Goal: Task Accomplishment & Management: Complete application form

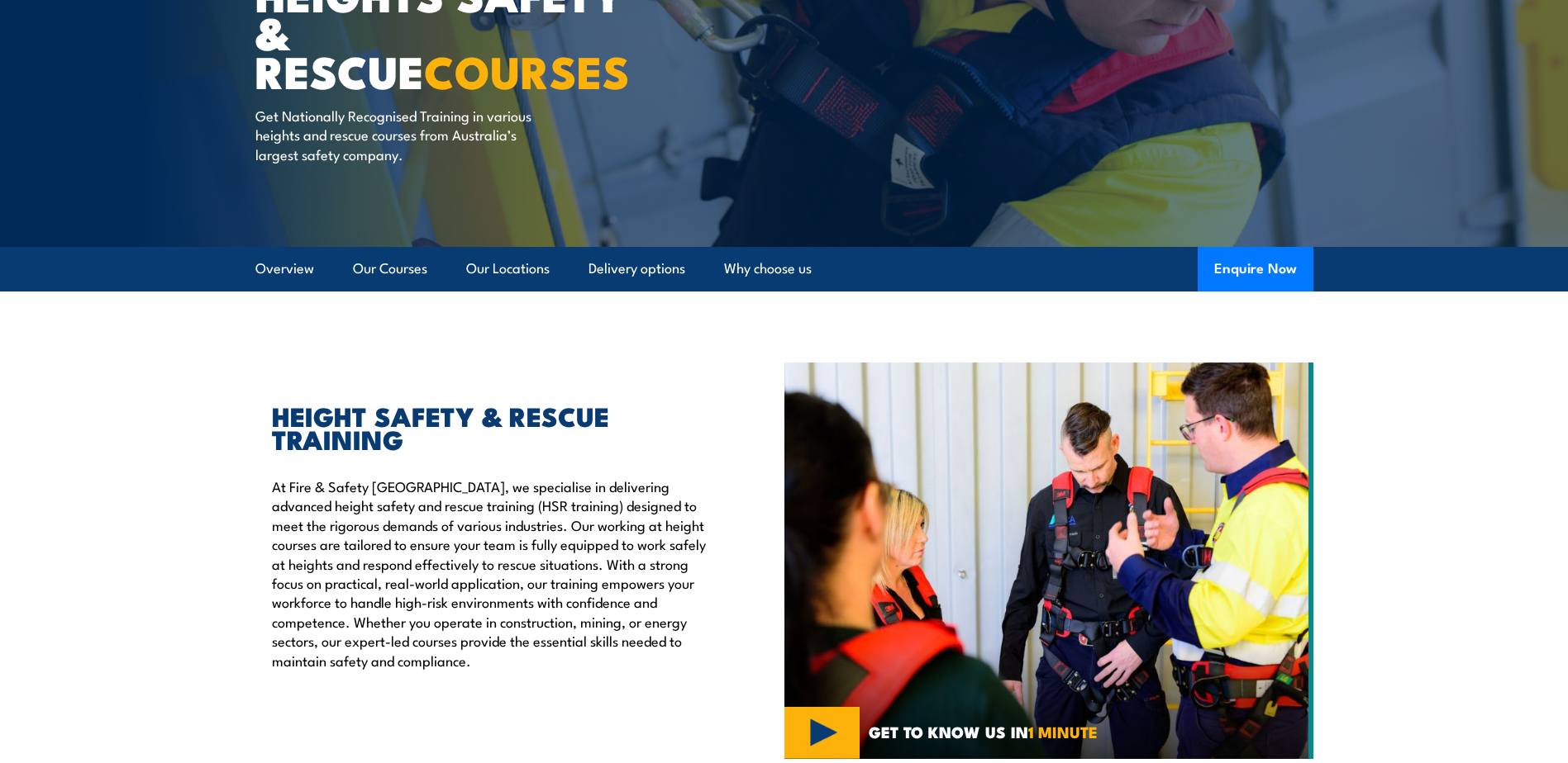
scroll to position [331, 0]
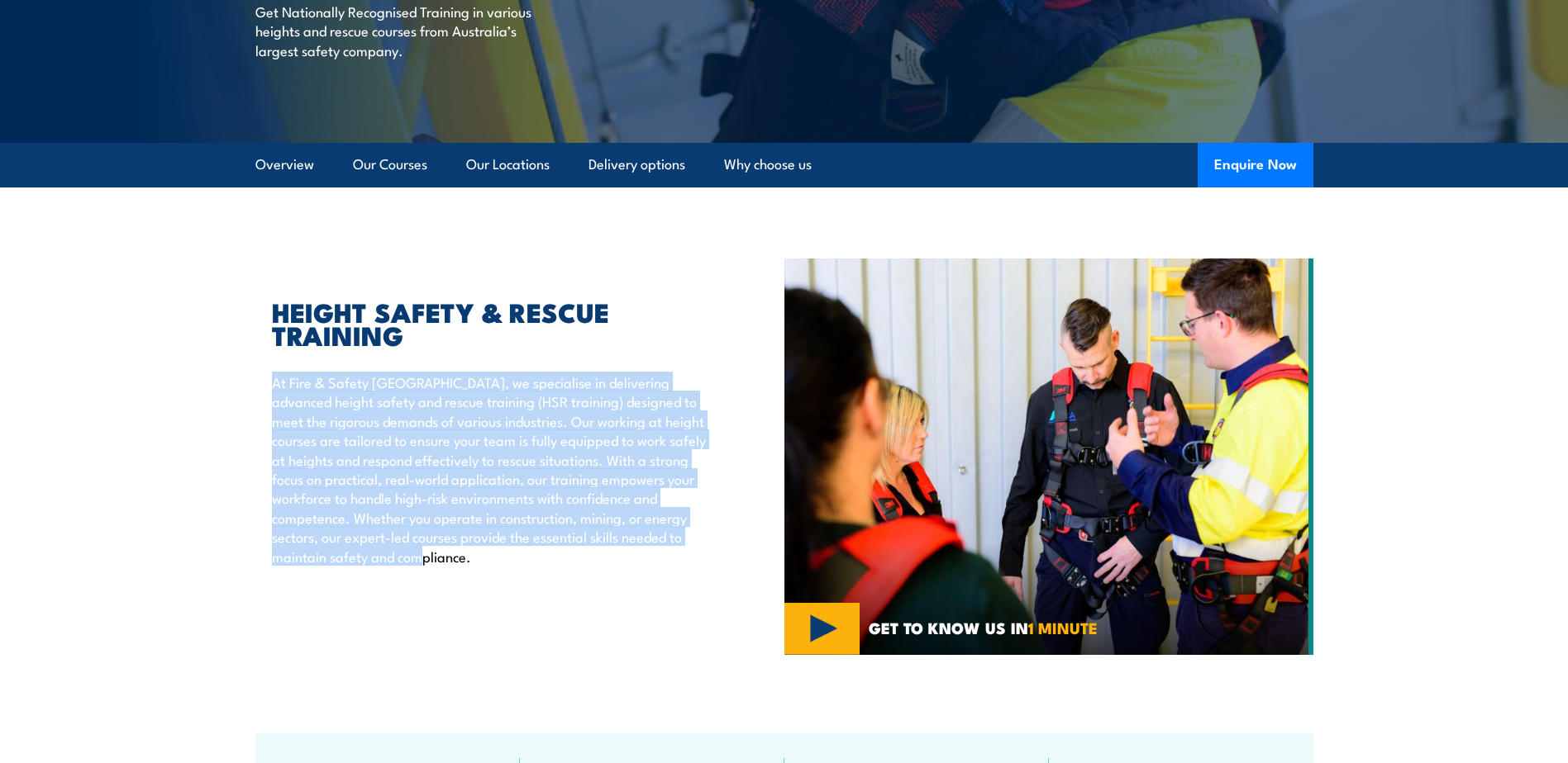
drag, startPoint x: 272, startPoint y: 389, endPoint x: 677, endPoint y: 577, distance: 446.5
click at [677, 577] on div "HEIGHT SAFETY & RESCUE TRAINING At Fire & Safety [GEOGRAPHIC_DATA], we speciali…" at bounding box center [519, 456] width 529 height 397
drag, startPoint x: 677, startPoint y: 577, endPoint x: 611, endPoint y: 487, distance: 111.6
click at [611, 487] on p "At Fire & Safety [GEOGRAPHIC_DATA], we specialise in delivering advanced height…" at bounding box center [490, 469] width 436 height 193
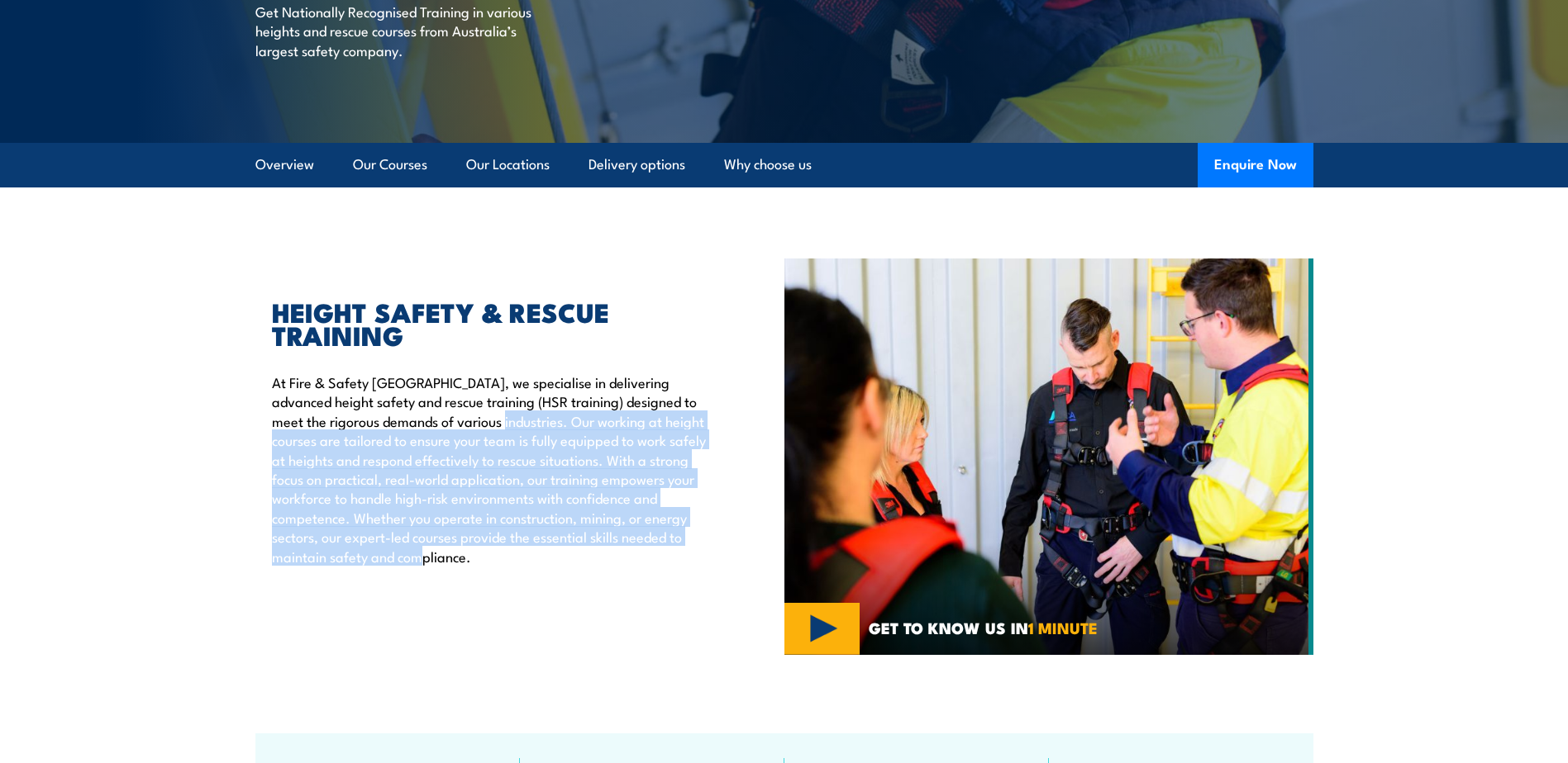
drag, startPoint x: 443, startPoint y: 419, endPoint x: 713, endPoint y: 561, distance: 305.1
click at [713, 561] on div "HEIGHT SAFETY & RESCUE TRAINING At Fire & Safety [GEOGRAPHIC_DATA], we speciali…" at bounding box center [519, 456] width 529 height 397
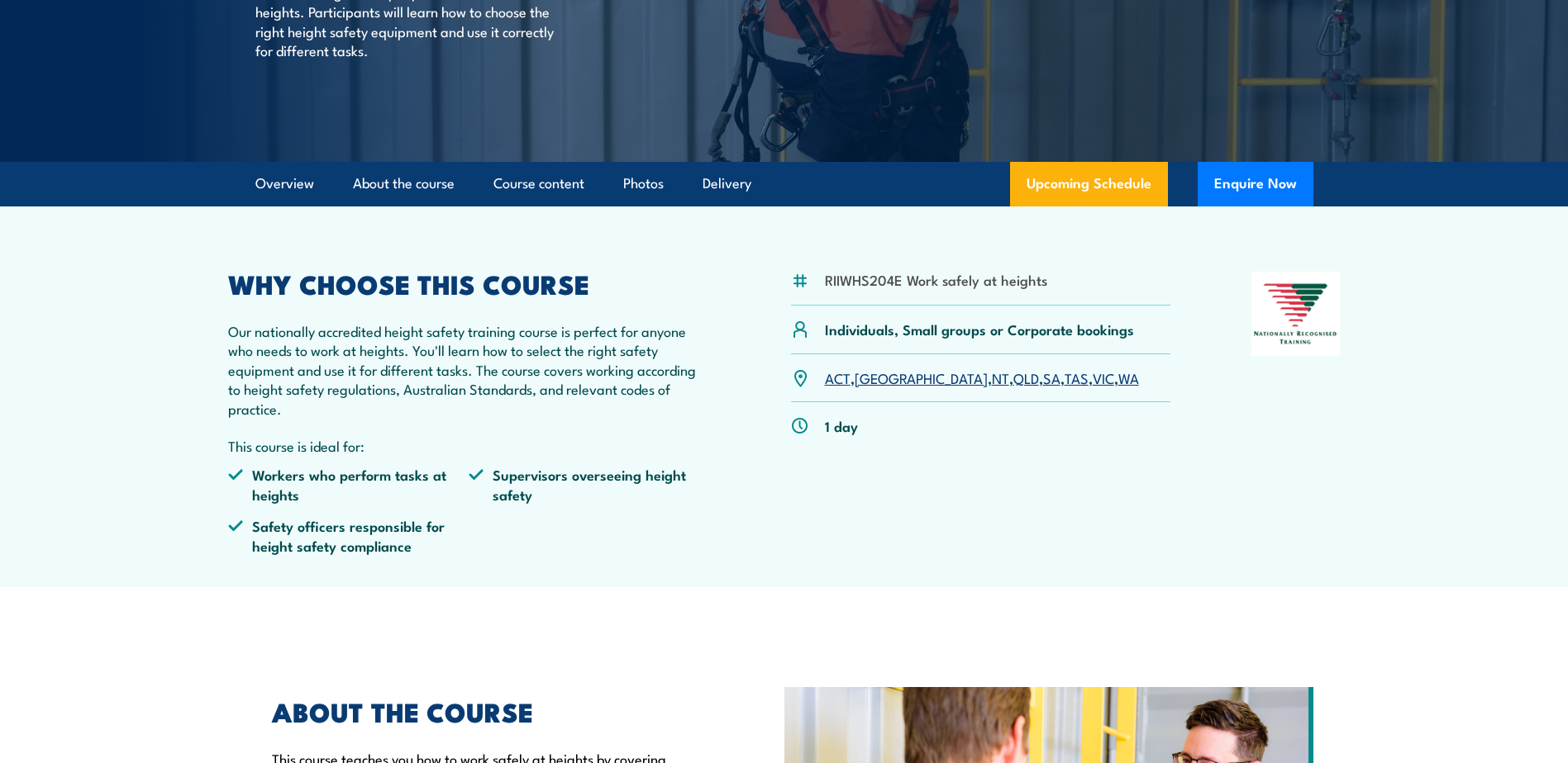
scroll to position [331, 0]
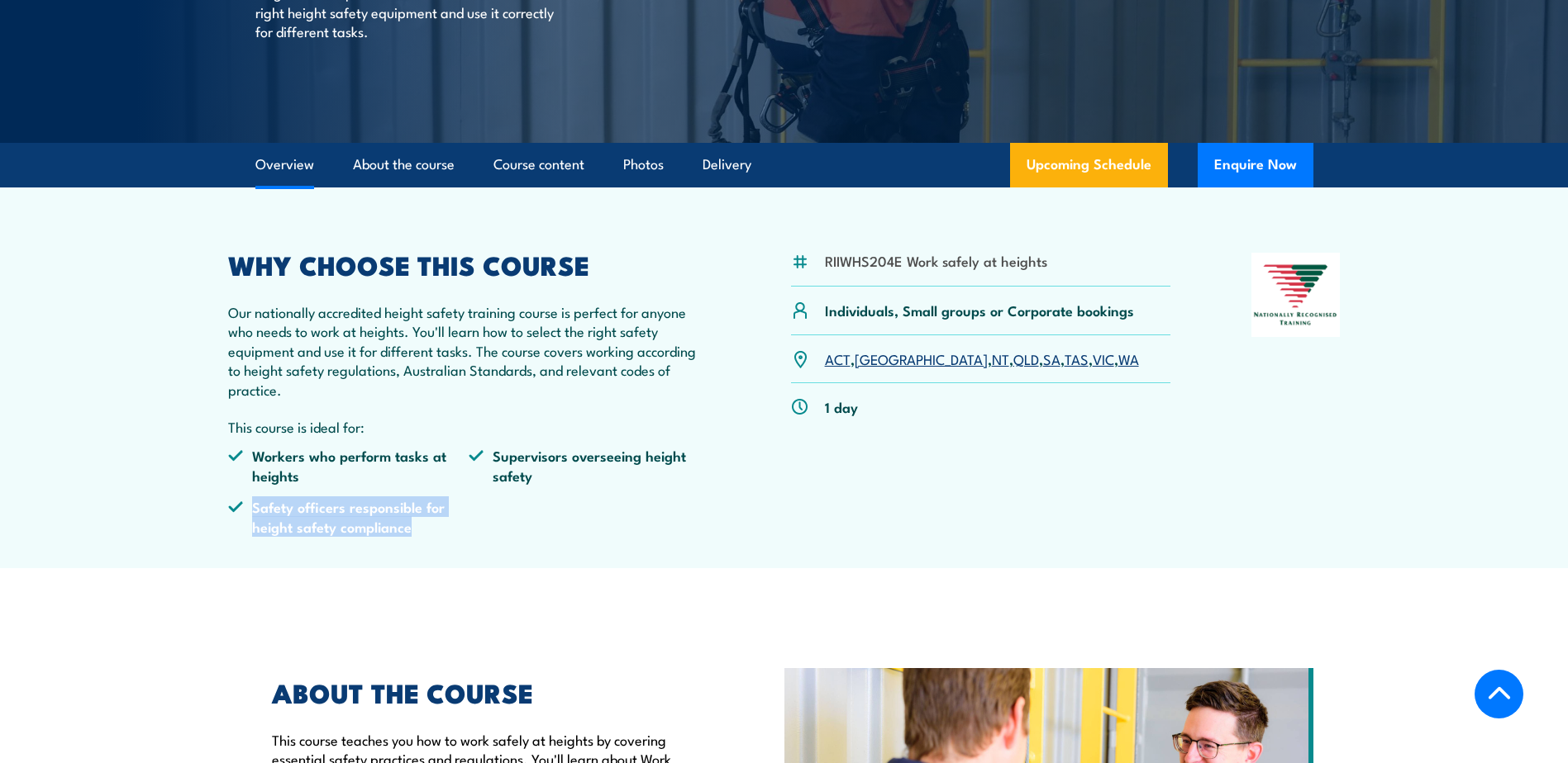
drag, startPoint x: 410, startPoint y: 532, endPoint x: 248, endPoint y: 508, distance: 163.8
click at [248, 508] on li "Safety officers responsible for height safety compliance" at bounding box center [348, 516] width 241 height 39
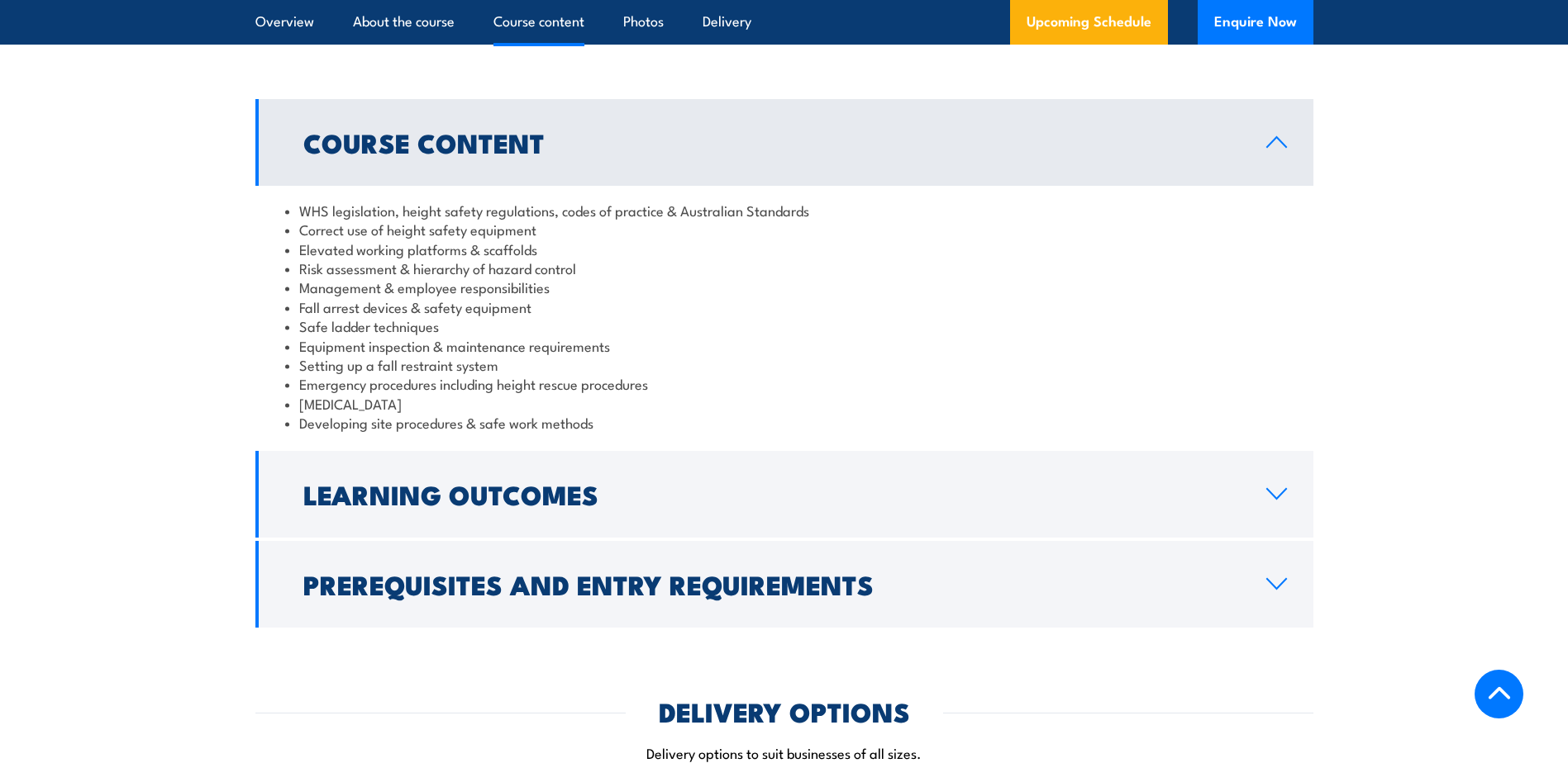
scroll to position [1321, 0]
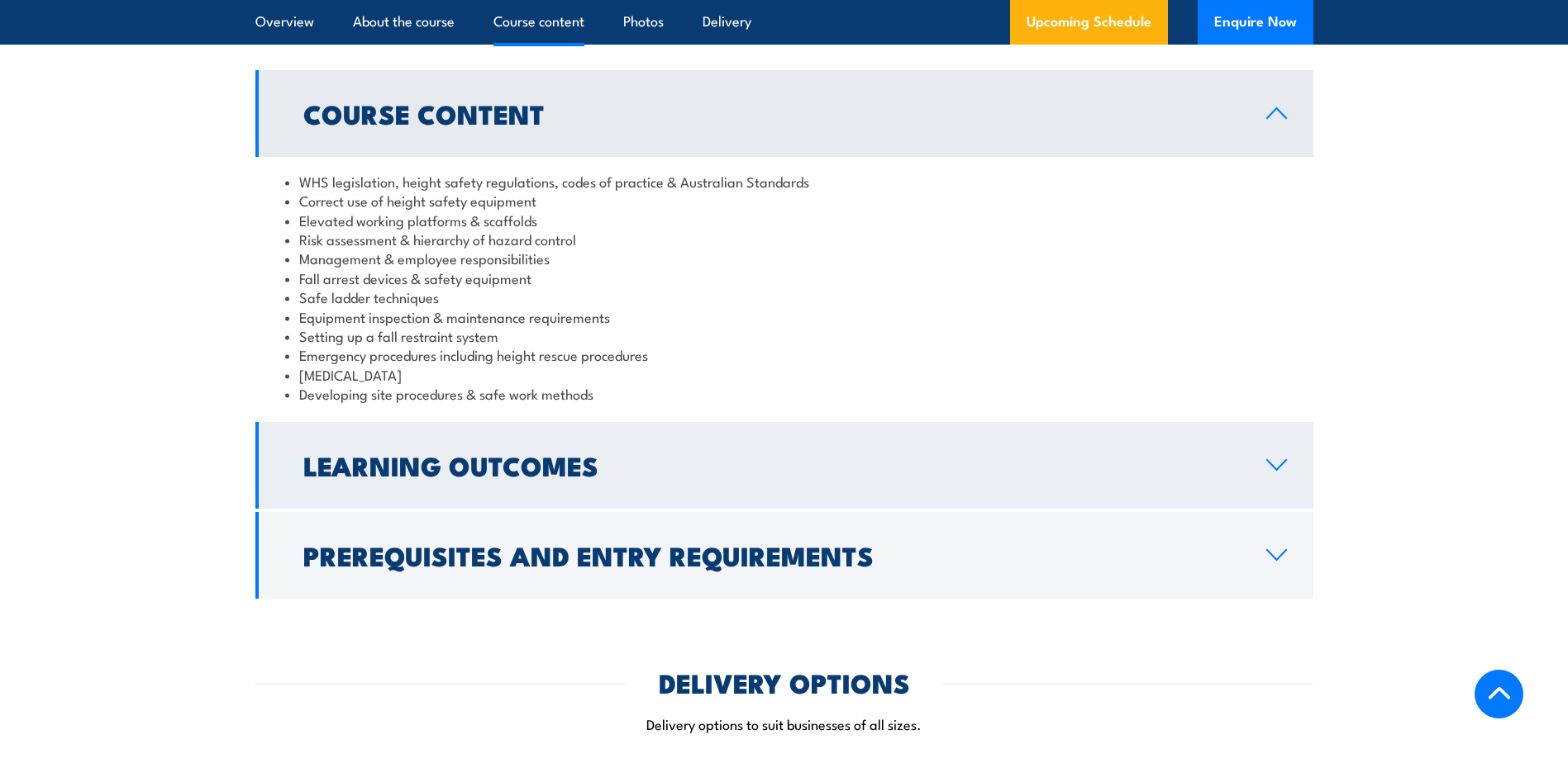
click at [806, 448] on link "Learning Outcomes" at bounding box center [784, 466] width 1058 height 87
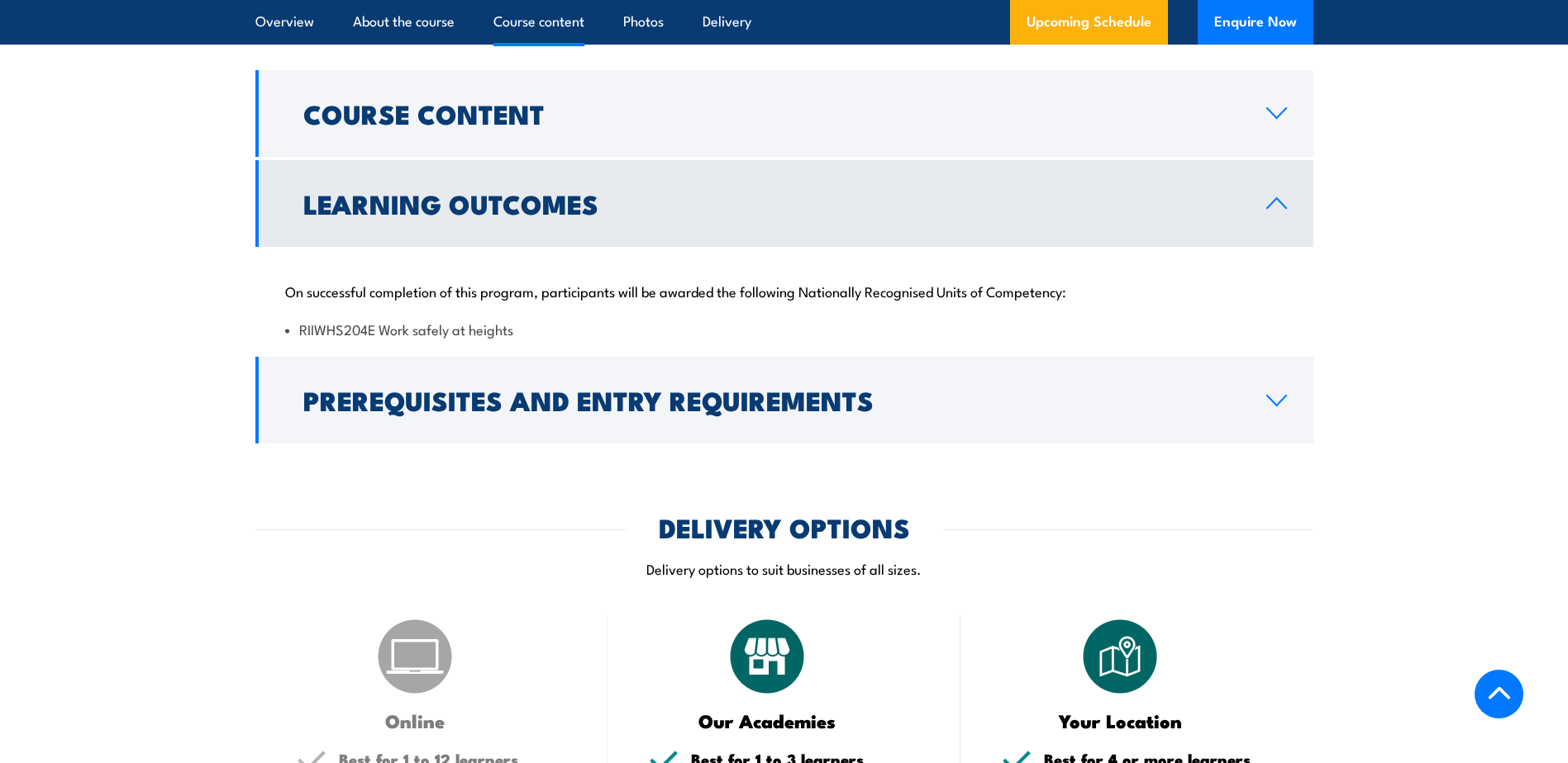
click at [888, 218] on link "Learning Outcomes" at bounding box center [784, 204] width 1058 height 87
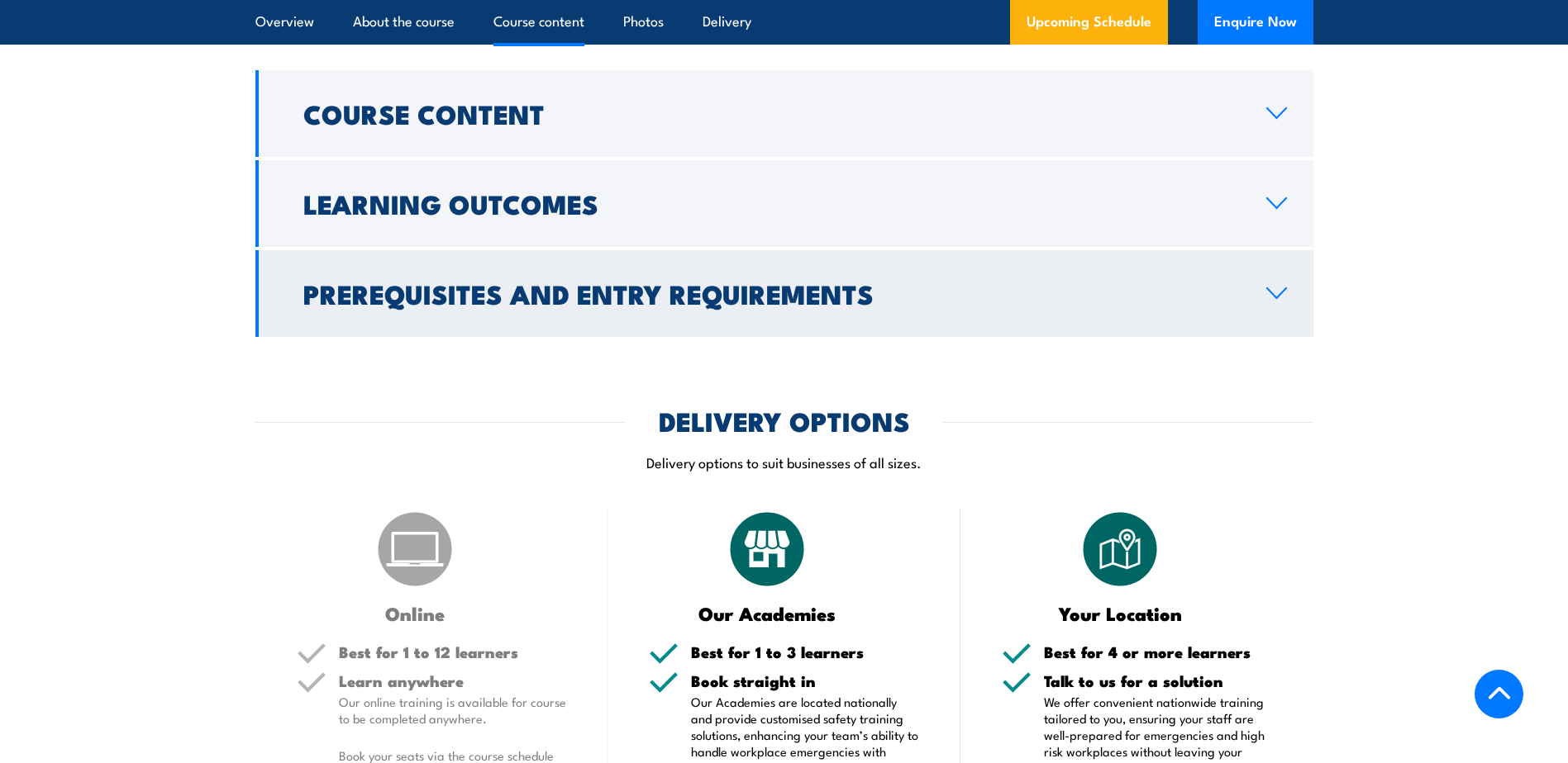
click at [860, 305] on h2 "Prerequisites and Entry Requirements" at bounding box center [771, 294] width 937 height 23
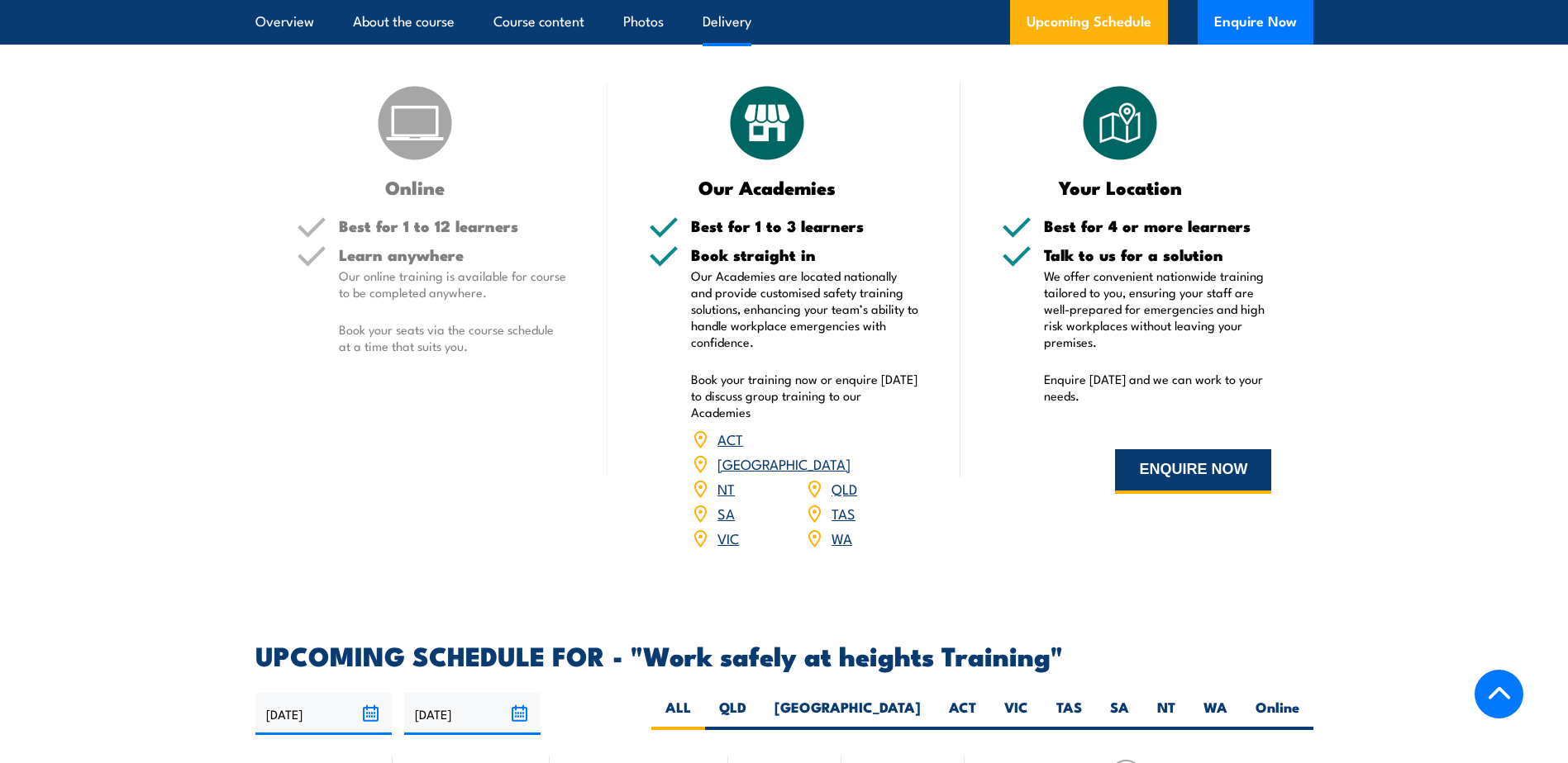
scroll to position [1900, 0]
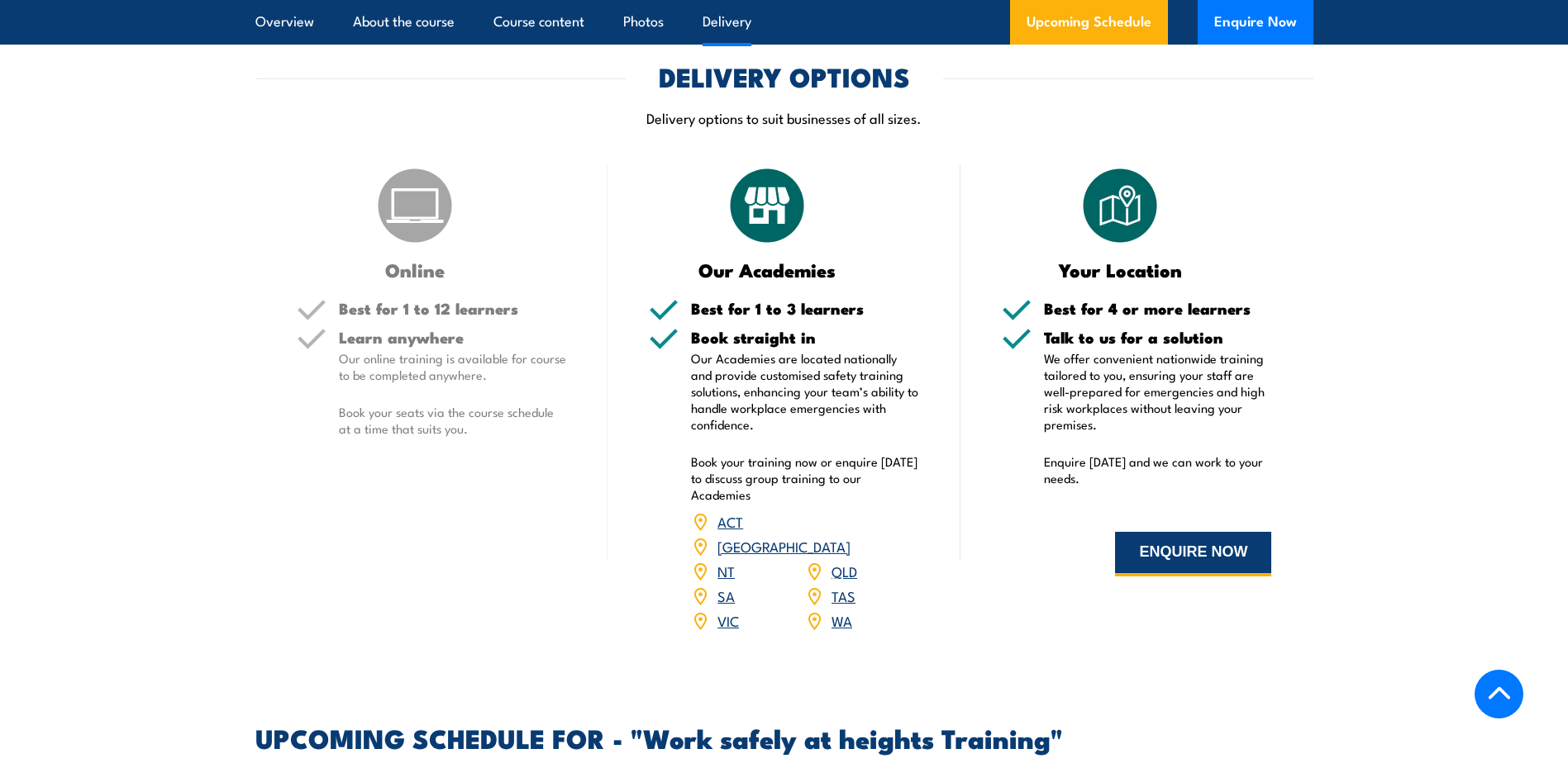
click at [1207, 574] on button "ENQUIRE NOW" at bounding box center [1193, 554] width 156 height 45
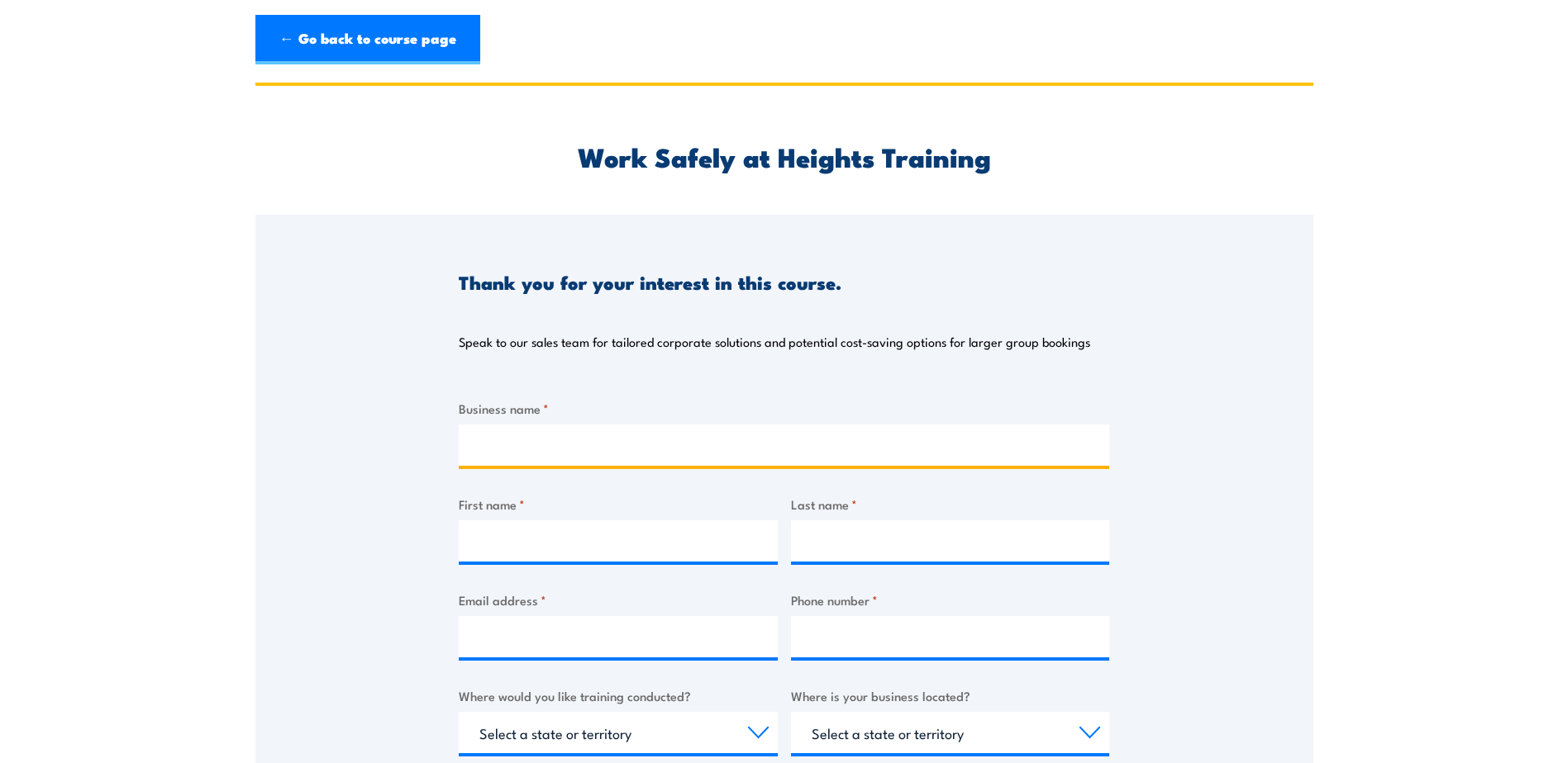
click at [648, 435] on input "Business name *" at bounding box center [784, 445] width 651 height 41
type input "Smardt Chillers"
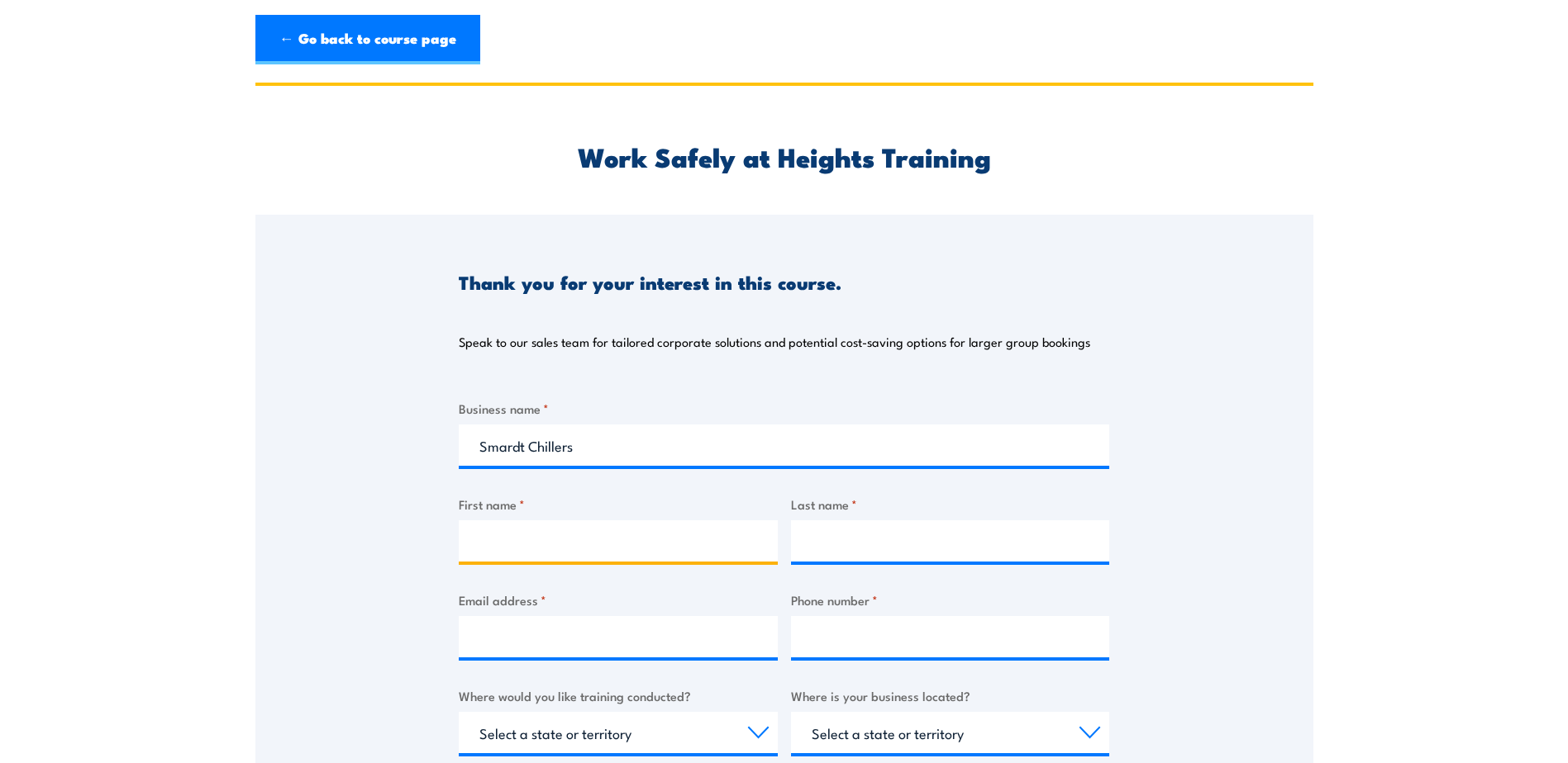
type input "Stephanie"
type input "Tracey"
type input "stephanie.tracey@smardt.com"
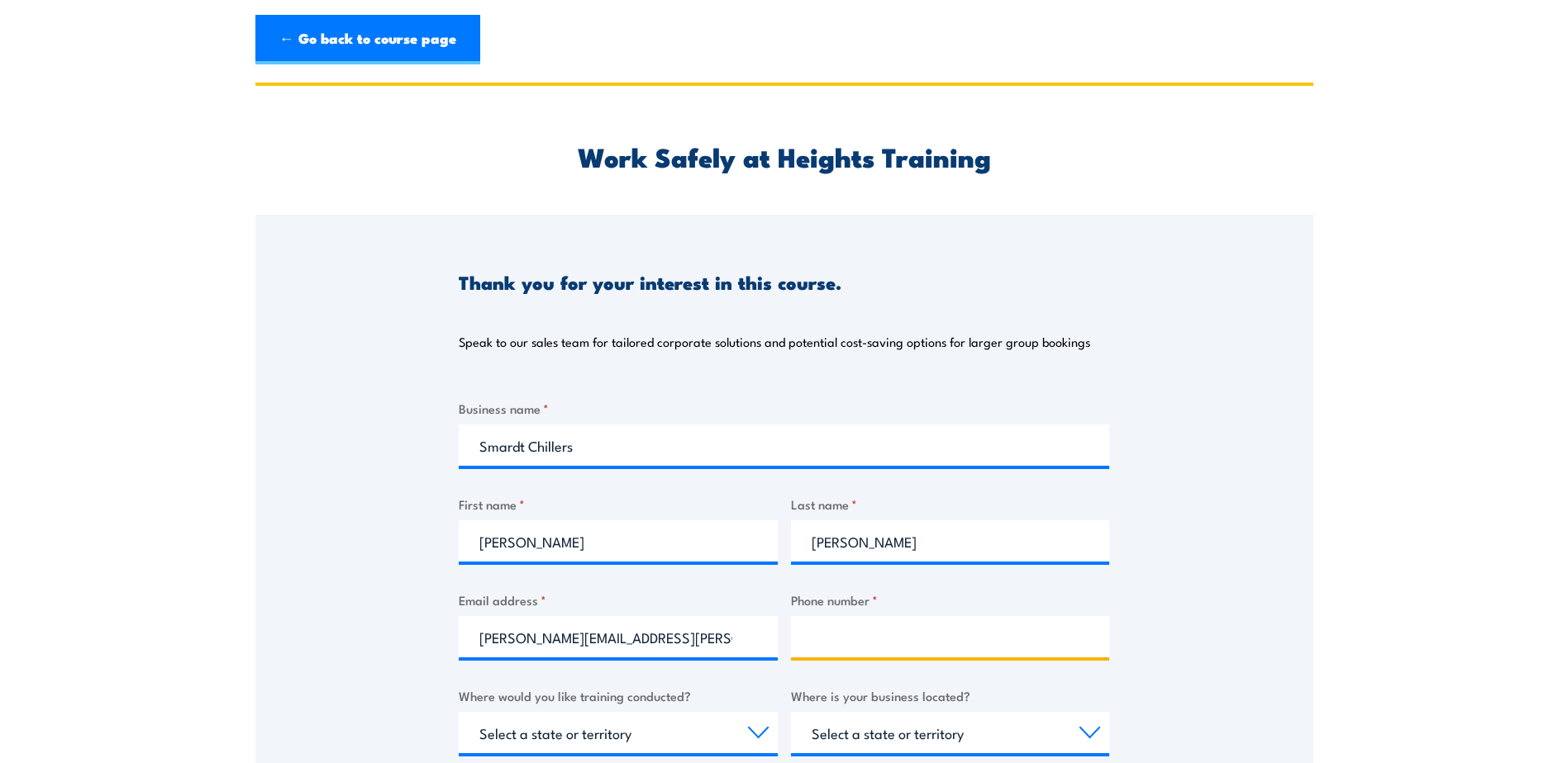
type input "0436190434"
select select "VIC"
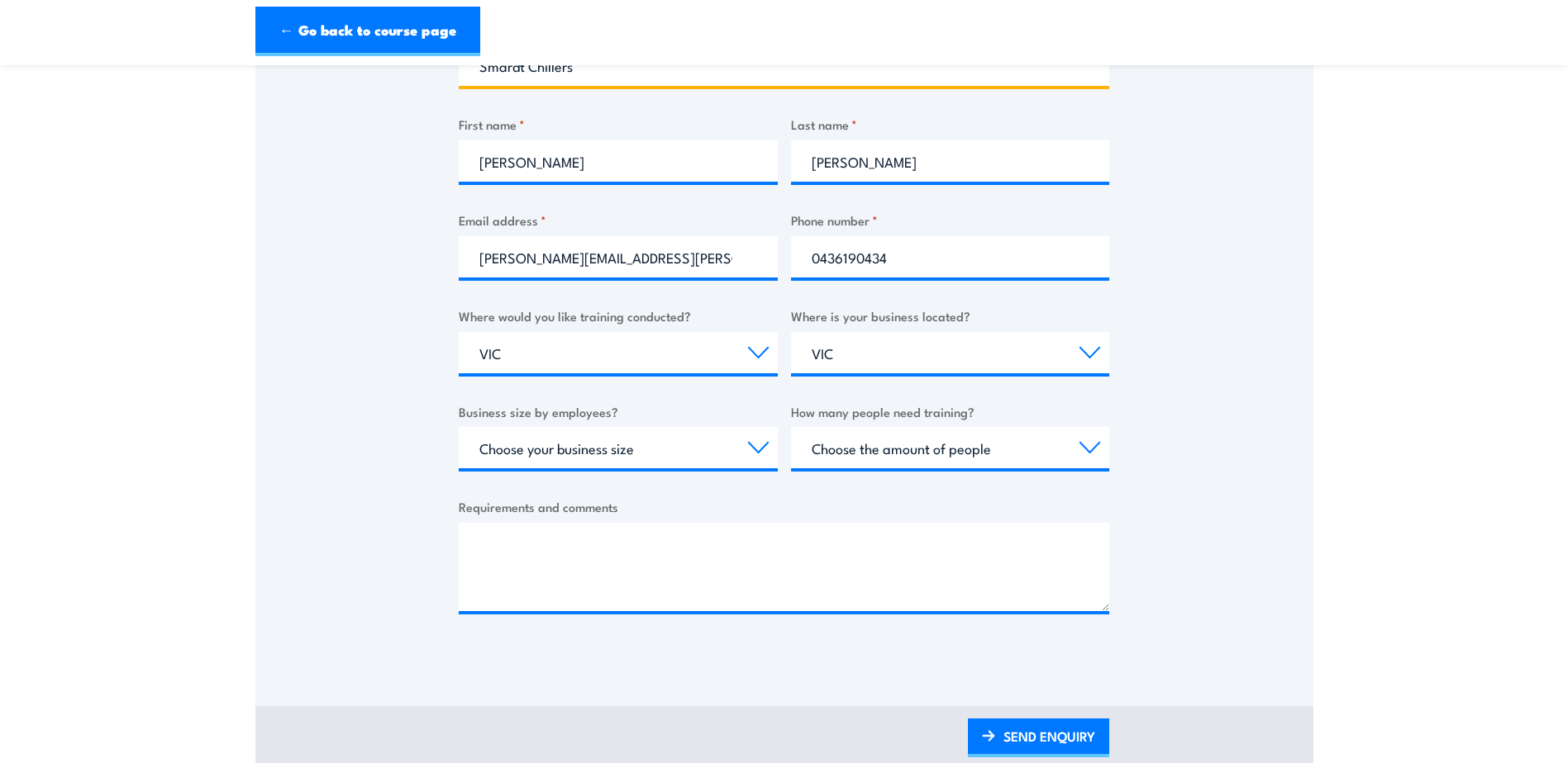
scroll to position [413, 0]
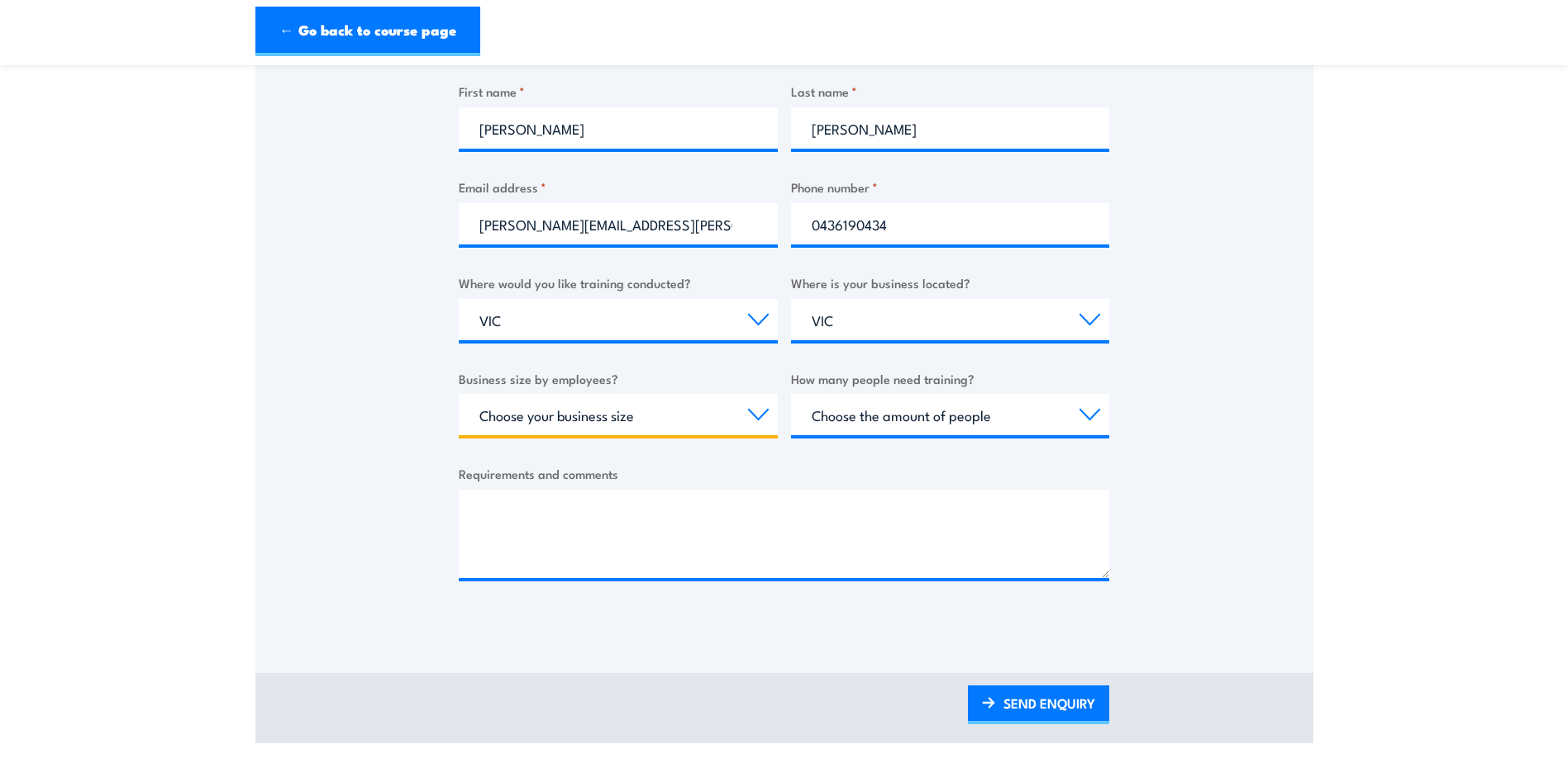
click at [636, 428] on select "Choose your business size 1 to 19 20 to 199 200+" at bounding box center [619, 414] width 320 height 41
select select "20 to 199"
click at [459, 394] on select "Choose your business size 1 to 19 20 to 199 200+" at bounding box center [619, 414] width 320 height 41
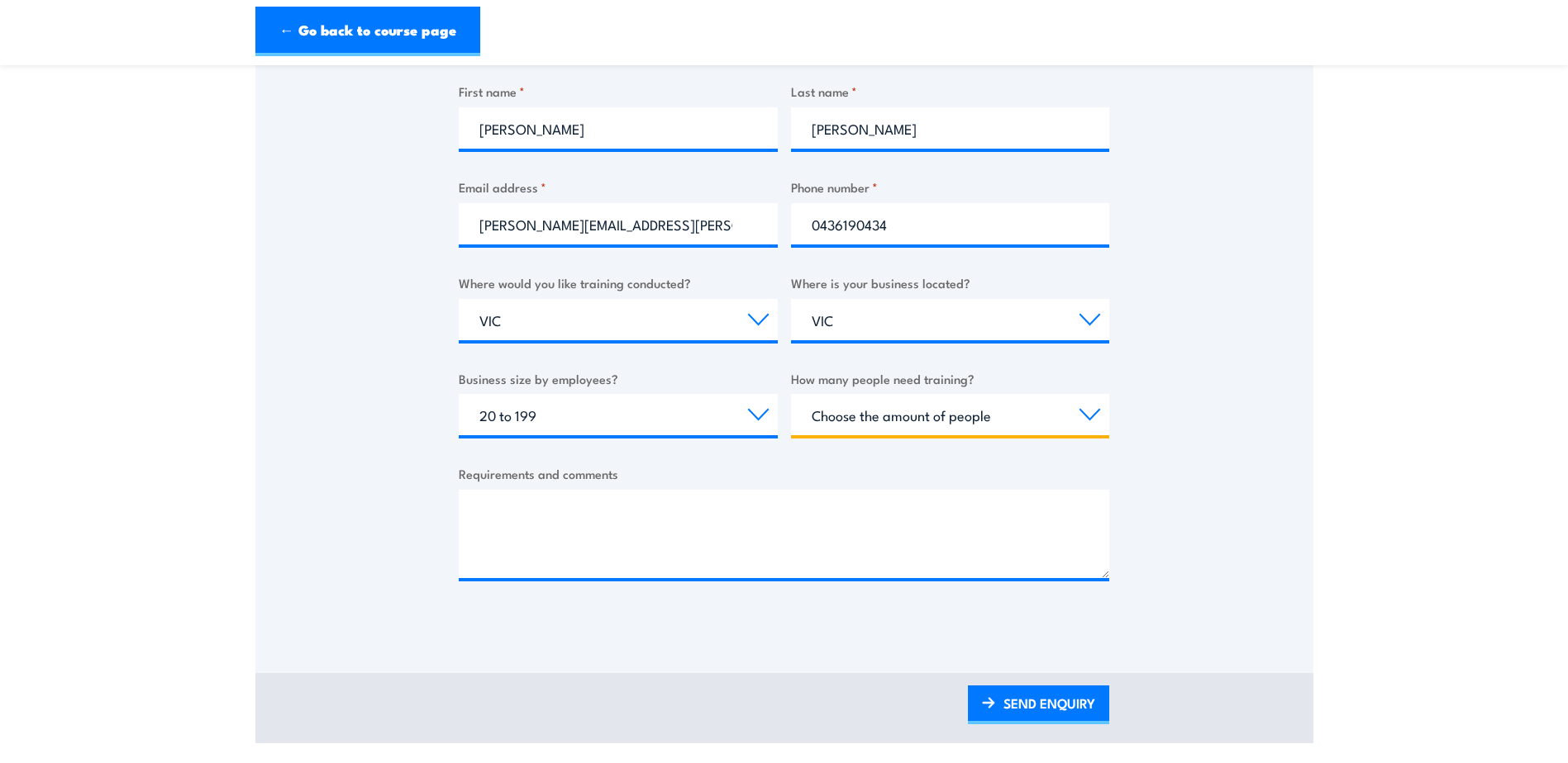
click at [922, 414] on select "Choose the amount of people 1 to 4 5 to 19 20+" at bounding box center [951, 414] width 320 height 41
select select "20+"
click at [791, 394] on select "Choose the amount of people 1 to 4 5 to 19 20+" at bounding box center [951, 414] width 320 height 41
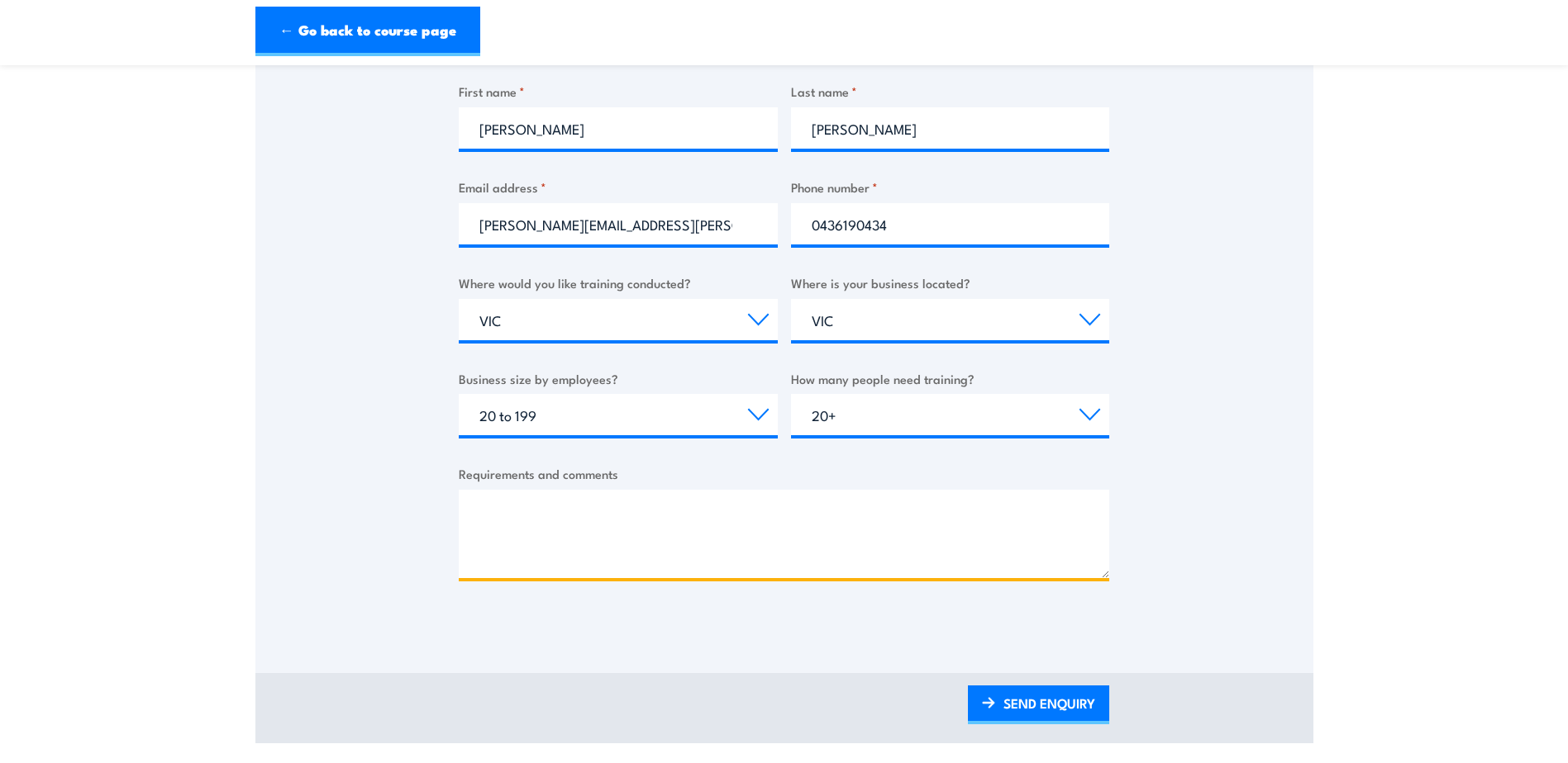
click at [715, 533] on textarea "Requirements and comments" at bounding box center [784, 534] width 651 height 88
type textarea "Looking at training supervisors and factory staff for working at heights"
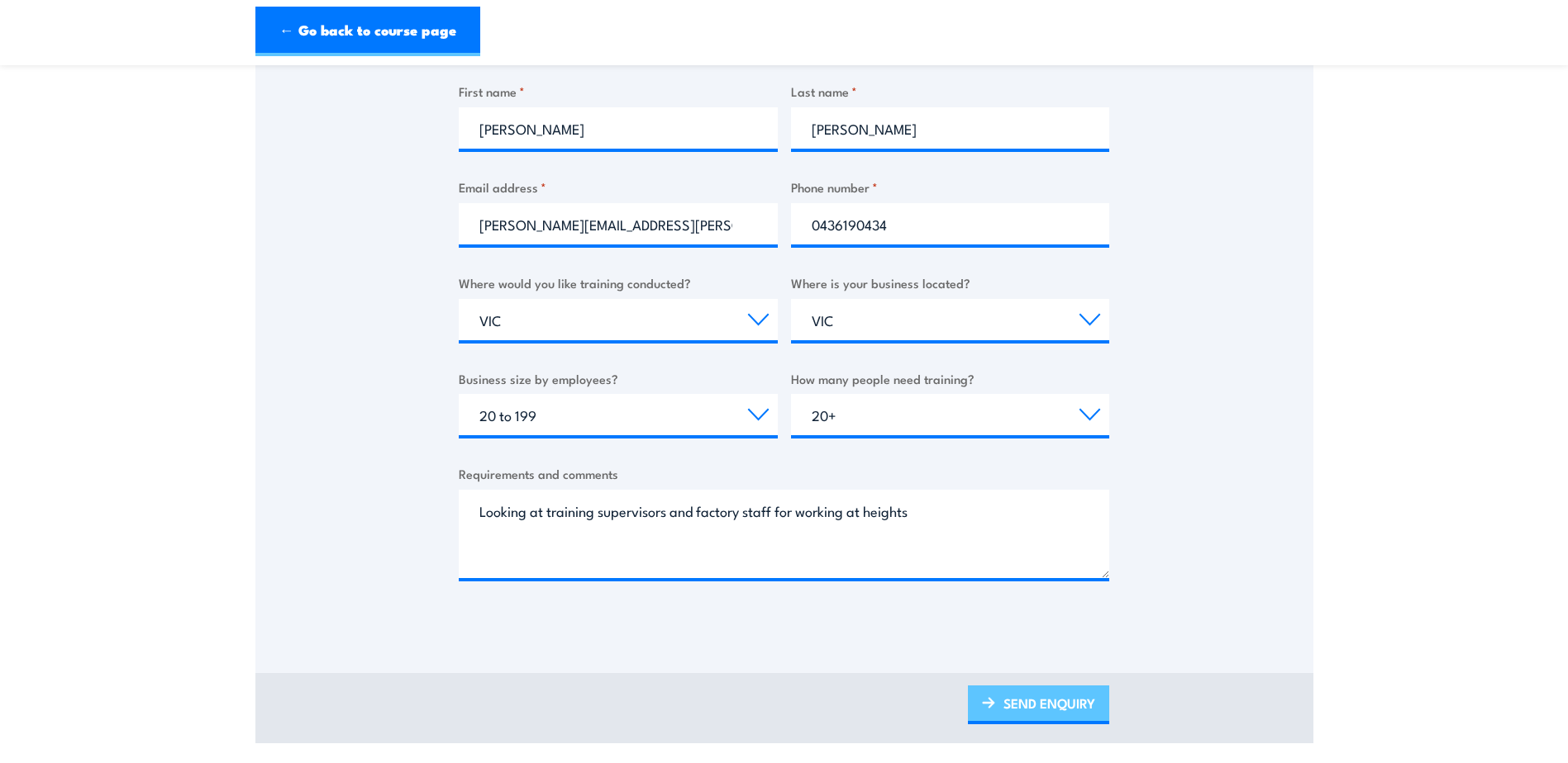
click at [1078, 714] on link "SEND ENQUIRY" at bounding box center [1039, 705] width 142 height 39
